Goal: Information Seeking & Learning: Learn about a topic

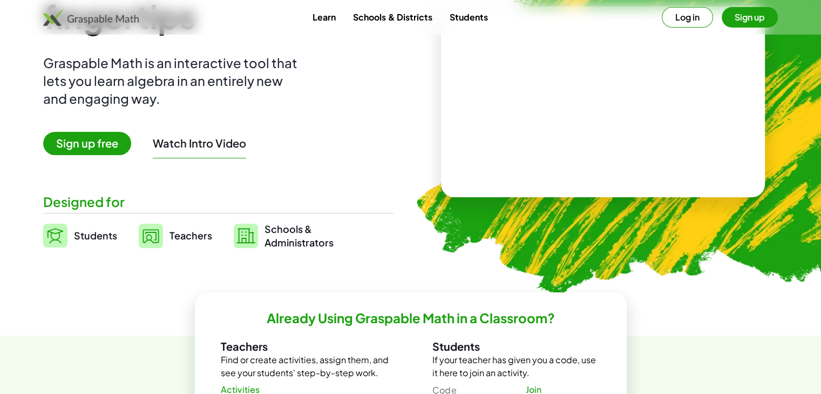
scroll to position [108, 0]
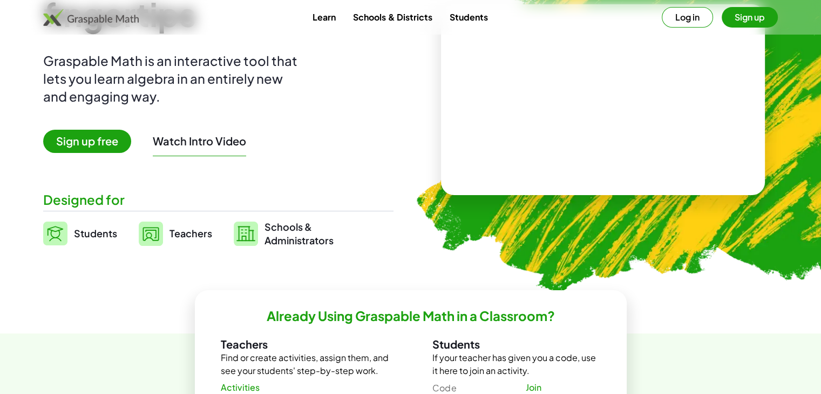
click at [609, 98] on video at bounding box center [603, 99] width 162 height 81
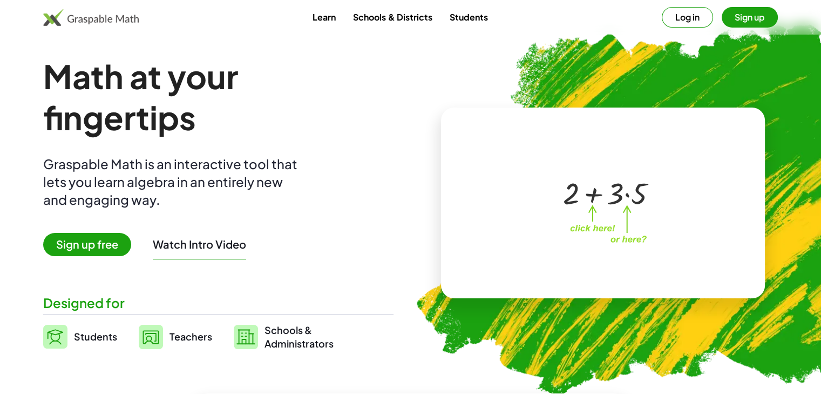
scroll to position [0, 0]
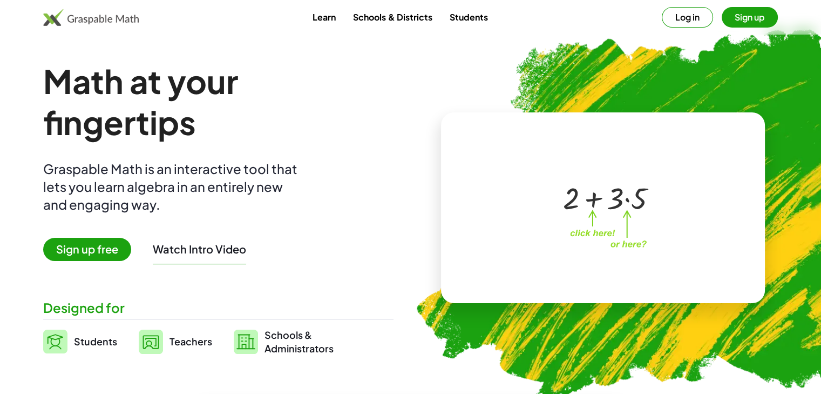
click at [596, 222] on div at bounding box center [601, 197] width 185 height 86
drag, startPoint x: 593, startPoint y: 212, endPoint x: 598, endPoint y: 199, distance: 13.3
click at [595, 206] on div at bounding box center [605, 197] width 95 height 40
click at [595, 199] on div at bounding box center [605, 197] width 95 height 40
drag, startPoint x: 627, startPoint y: 237, endPoint x: 630, endPoint y: 227, distance: 10.1
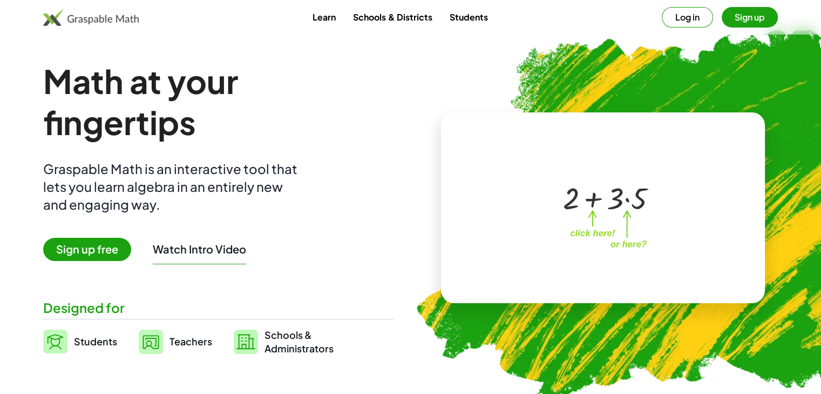
click at [630, 230] on div at bounding box center [601, 197] width 185 height 86
click at [630, 202] on div at bounding box center [605, 197] width 95 height 40
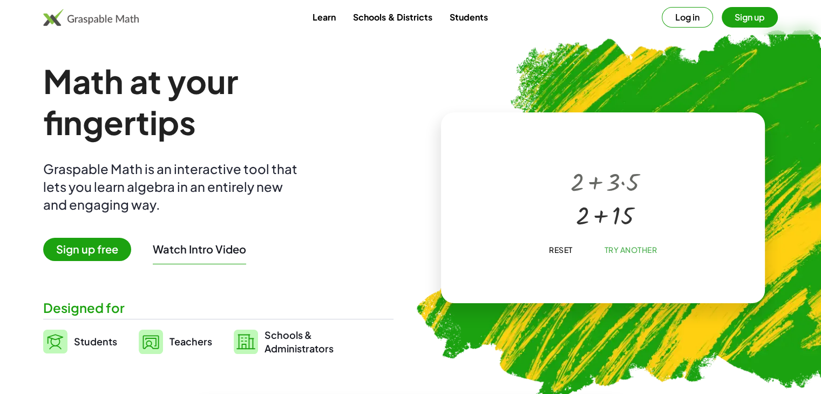
click at [603, 218] on div at bounding box center [604, 213] width 79 height 33
click at [558, 250] on span "Reset" at bounding box center [561, 250] width 24 height 10
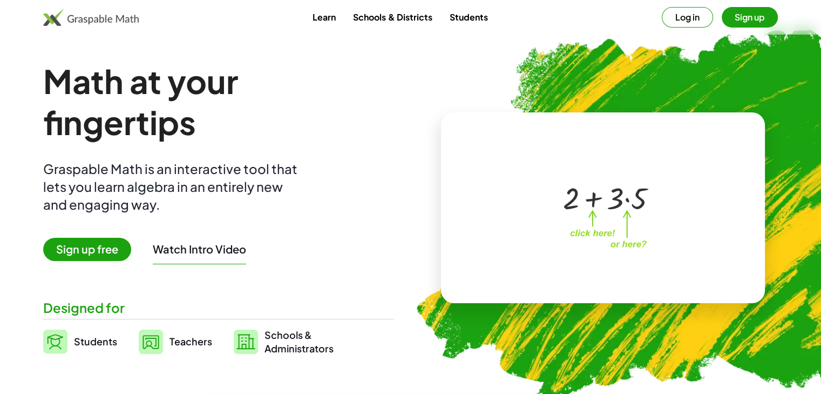
click at [629, 200] on div at bounding box center [605, 197] width 95 height 40
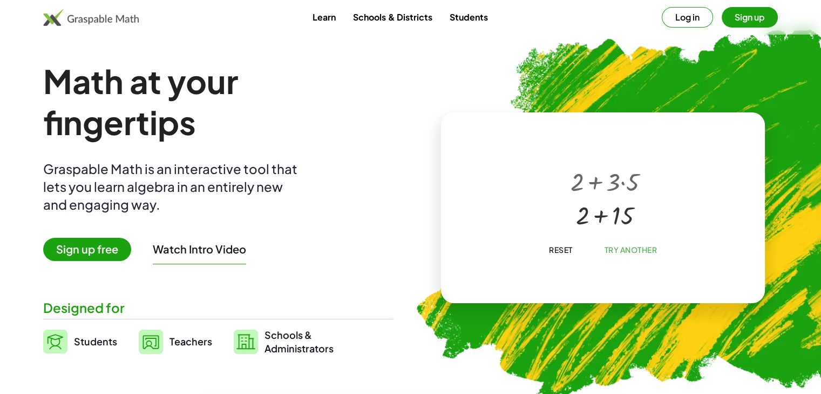
click at [604, 200] on div at bounding box center [604, 213] width 79 height 33
click at [599, 217] on div at bounding box center [604, 214] width 79 height 32
click at [617, 250] on span "Try Another" at bounding box center [630, 250] width 53 height 10
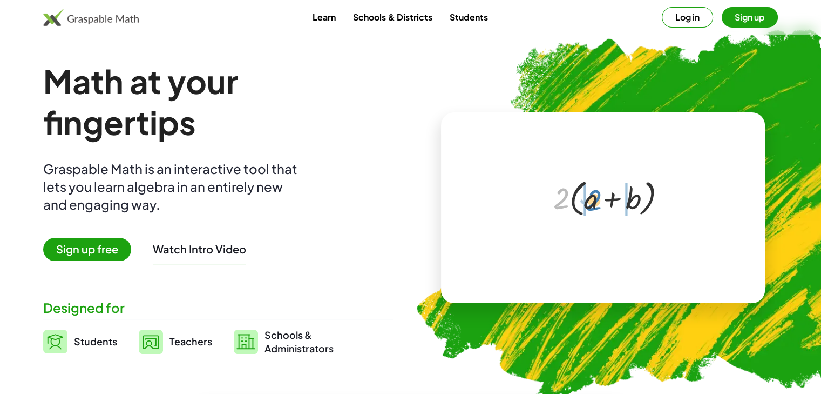
drag, startPoint x: 562, startPoint y: 200, endPoint x: 592, endPoint y: 203, distance: 29.8
click at [592, 203] on div at bounding box center [605, 197] width 114 height 44
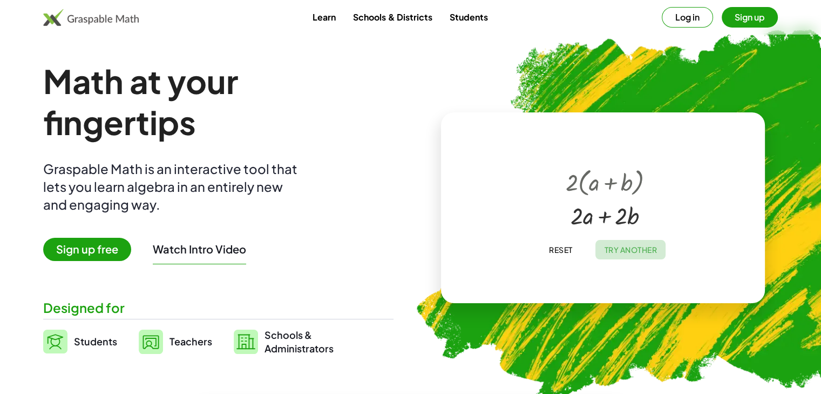
click at [620, 248] on span "Try Another" at bounding box center [630, 250] width 53 height 10
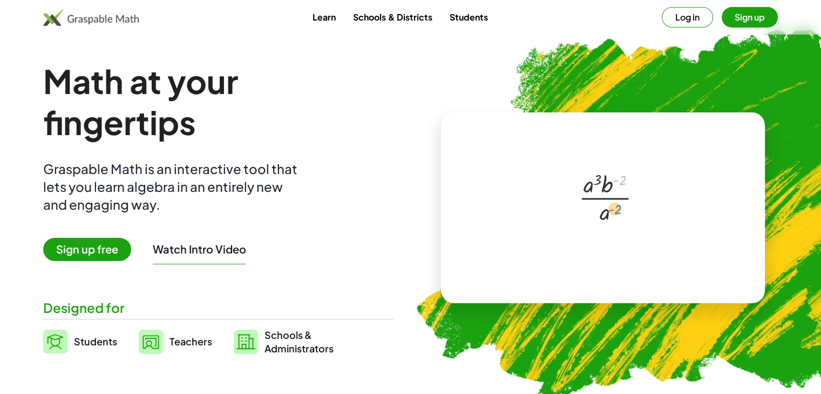
drag, startPoint x: 621, startPoint y: 179, endPoint x: 616, endPoint y: 208, distance: 29.6
click at [616, 208] on div at bounding box center [605, 196] width 64 height 59
drag, startPoint x: 607, startPoint y: 183, endPoint x: 619, endPoint y: 217, distance: 36.2
click at [619, 217] on div at bounding box center [605, 196] width 64 height 59
click at [615, 251] on span "Try Another" at bounding box center [630, 250] width 53 height 10
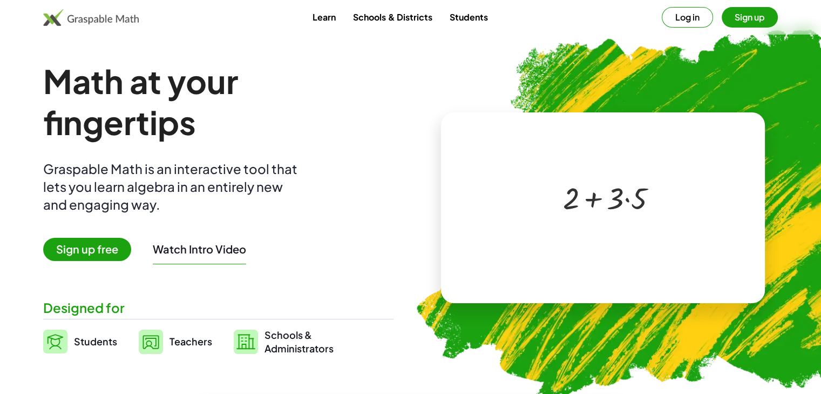
click at [627, 203] on div at bounding box center [605, 197] width 95 height 40
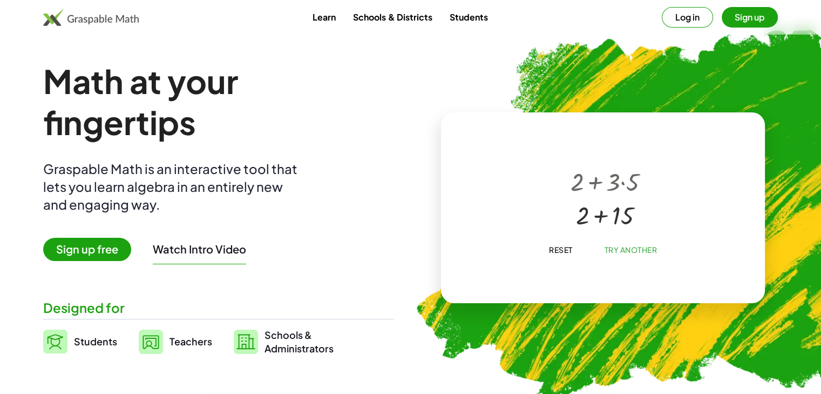
click at [464, 17] on link "Students" at bounding box center [469, 17] width 56 height 20
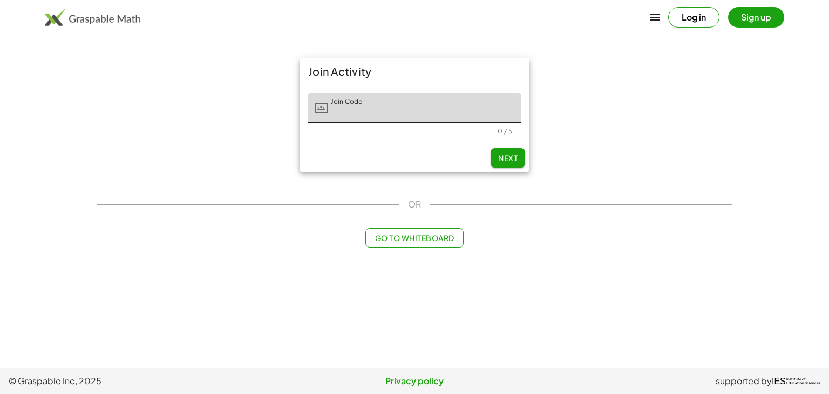
click at [543, 221] on div "Join Activity Join Code Join Code 0 / 5 Next OR Go to Whiteboard" at bounding box center [415, 153] width 648 height 202
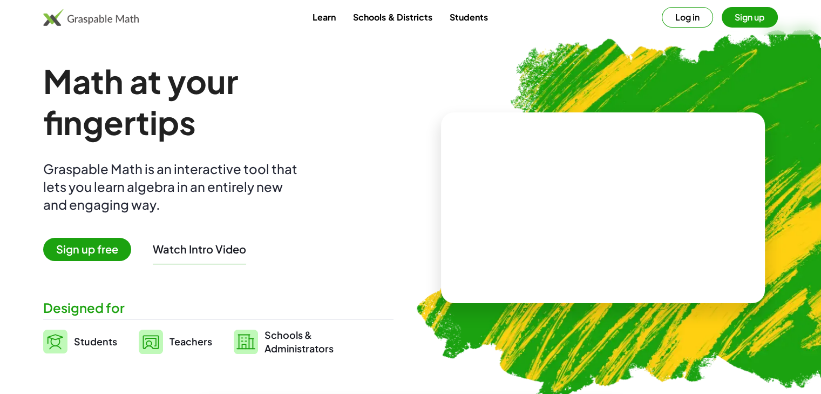
click at [399, 17] on link "Schools & Districts" at bounding box center [393, 17] width 96 height 20
click at [325, 20] on link "Learn" at bounding box center [324, 17] width 41 height 20
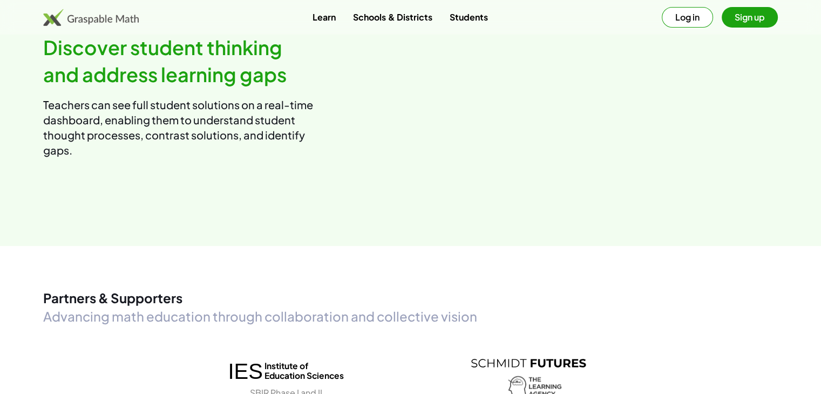
scroll to position [1080, 0]
